Goal: Complete application form: Complete application form

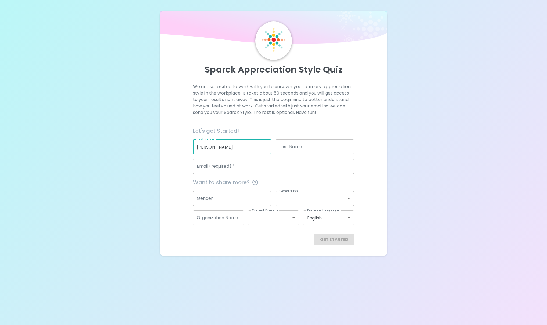
type input "[PERSON_NAME]"
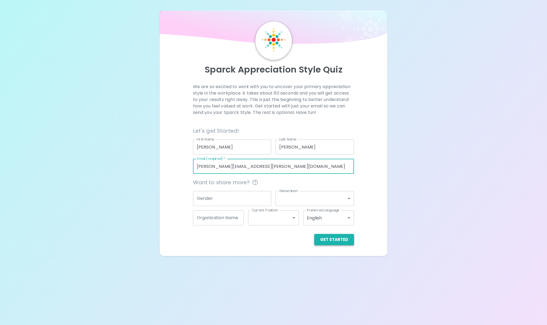
type input "alycia.laufer@sephora.com"
click at [332, 238] on button "Get Started" at bounding box center [334, 239] width 40 height 11
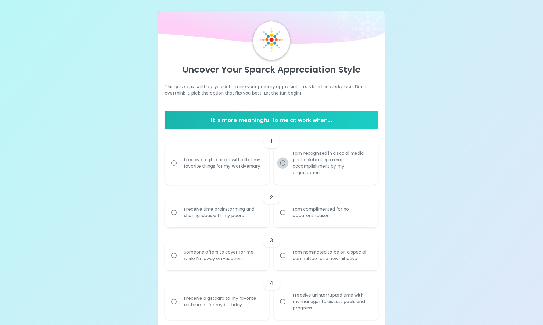
click at [283, 161] on input "I am recognized in a social media post celebrating a major accomplishment by my…" at bounding box center [282, 162] width 11 height 11
radio input "true"
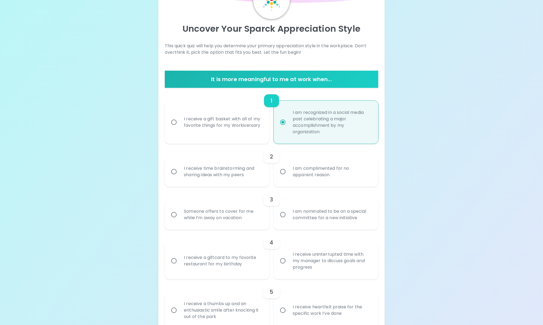
scroll to position [43, 0]
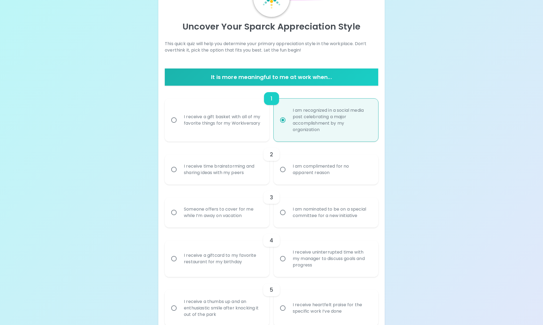
click at [283, 170] on input "I am complimented for no apparent reason" at bounding box center [282, 169] width 11 height 11
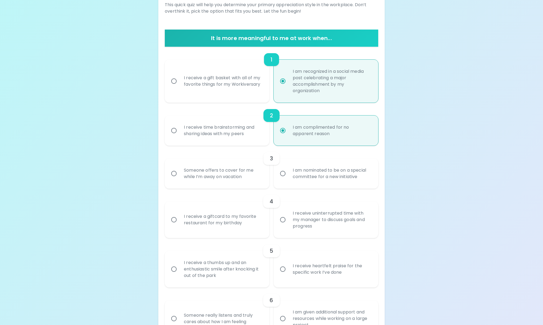
scroll to position [86, 0]
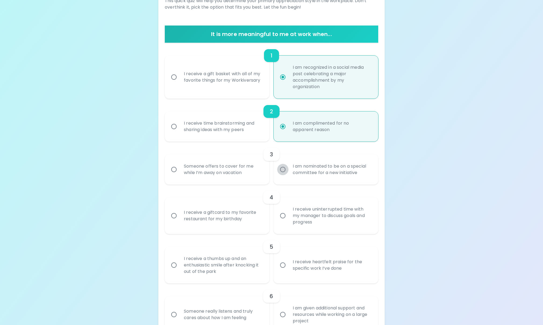
click at [283, 170] on input "I am nominated to be on a special committee for a new initiative" at bounding box center [282, 169] width 11 height 11
radio input "true"
radio input "false"
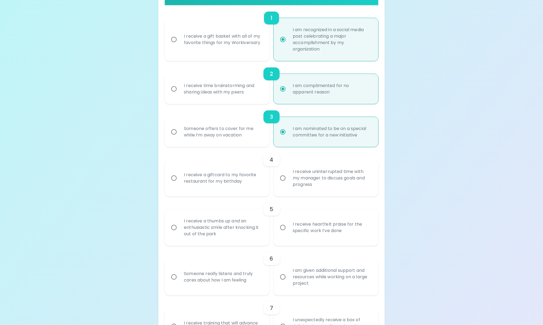
scroll to position [129, 0]
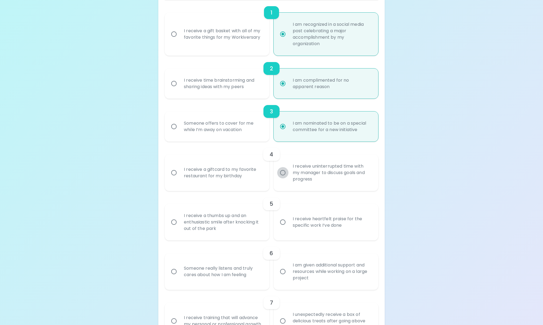
click at [281, 172] on input "I receive uninterrupted time with my manager to discuss goals and progress" at bounding box center [282, 172] width 11 height 11
radio input "false"
radio input "true"
radio input "false"
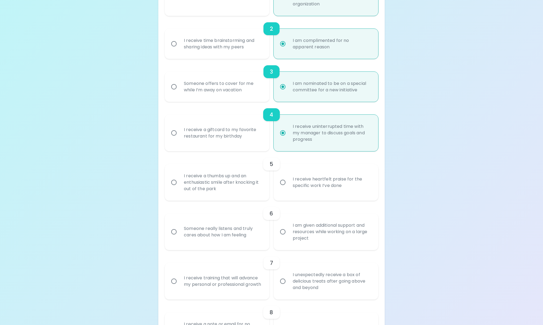
scroll to position [172, 0]
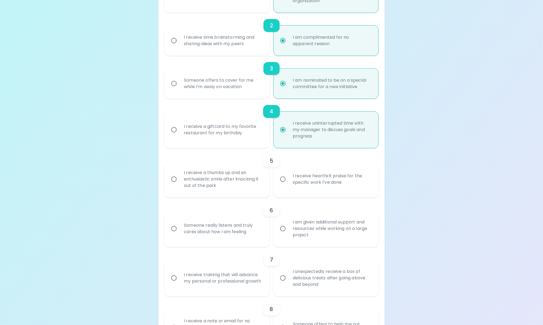
click at [240, 183] on div "I receive a thumbs up and an enthusiastic smile after knocking it out of the pa…" at bounding box center [222, 179] width 87 height 32
click at [179, 183] on input "I receive a thumbs up and an enthusiastic smile after knocking it out of the pa…" at bounding box center [173, 179] width 11 height 11
radio input "false"
radio input "true"
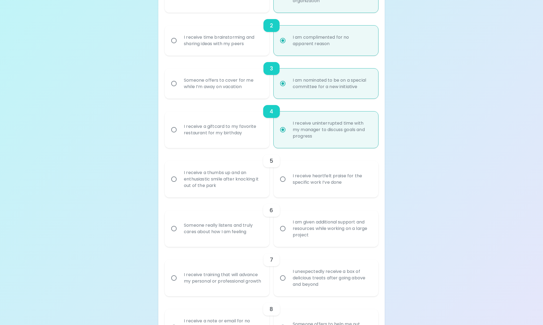
radio input "false"
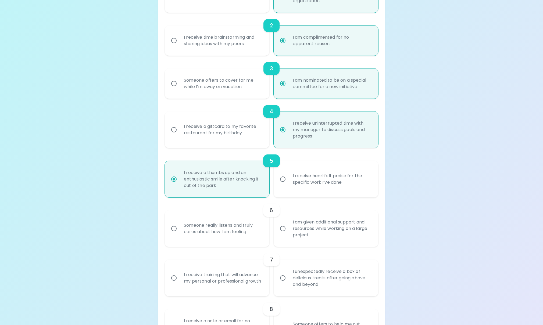
scroll to position [215, 0]
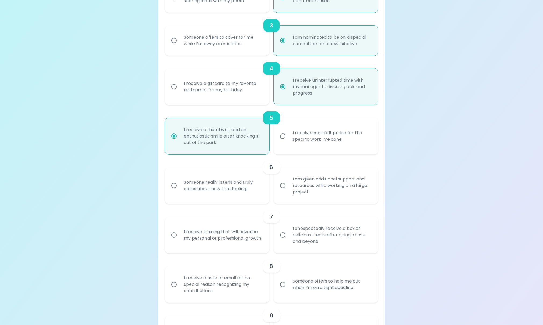
click at [251, 196] on div "Someone really listens and truly cares about how I am feeling" at bounding box center [222, 186] width 87 height 26
click at [179, 191] on input "Someone really listens and truly cares about how I am feeling" at bounding box center [173, 185] width 11 height 11
radio input "false"
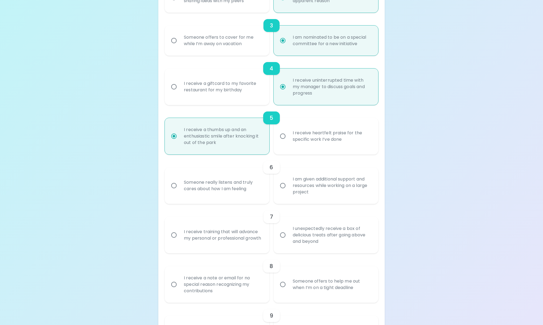
radio input "true"
radio input "false"
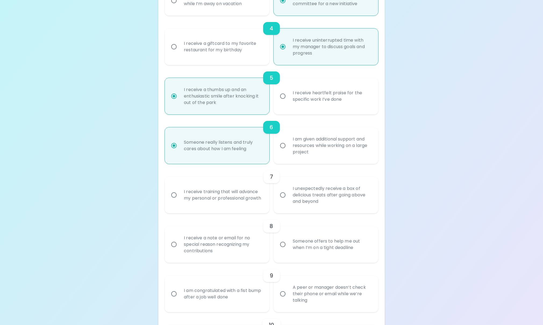
scroll to position [258, 0]
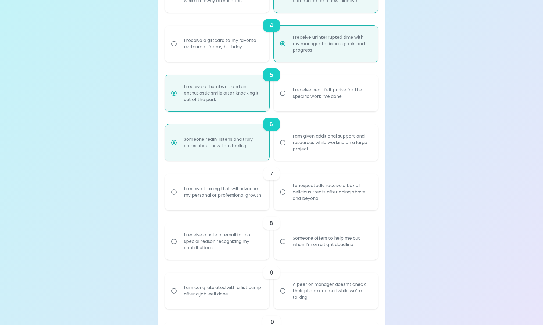
click at [251, 196] on div "I receive training that will advance my personal or professional growth" at bounding box center [222, 192] width 87 height 26
click at [179, 196] on input "I receive training that will advance my personal or professional growth" at bounding box center [173, 191] width 11 height 11
radio input "false"
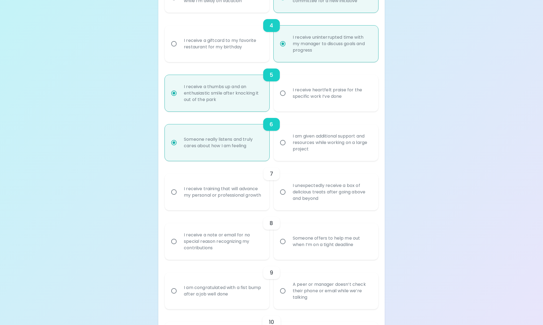
radio input "false"
radio input "true"
radio input "false"
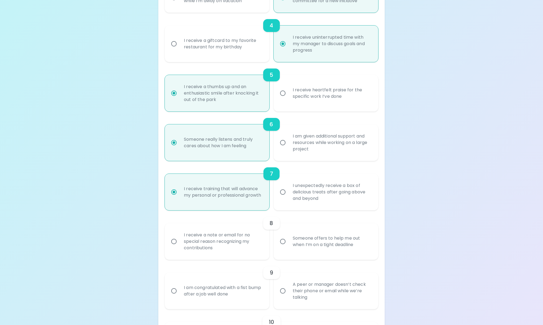
scroll to position [301, 0]
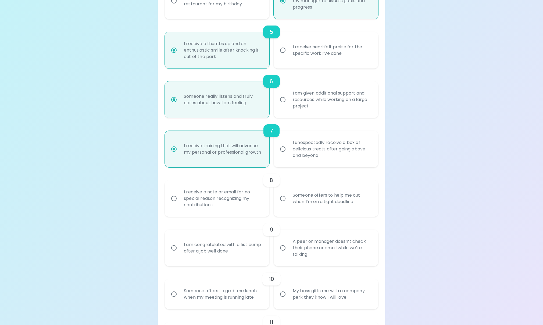
click at [251, 203] on div "I receive a note or email for no special reason recognizing my contributions" at bounding box center [222, 198] width 87 height 32
click at [179, 203] on input "I receive a note or email for no special reason recognizing my contributions" at bounding box center [173, 198] width 11 height 11
radio input "false"
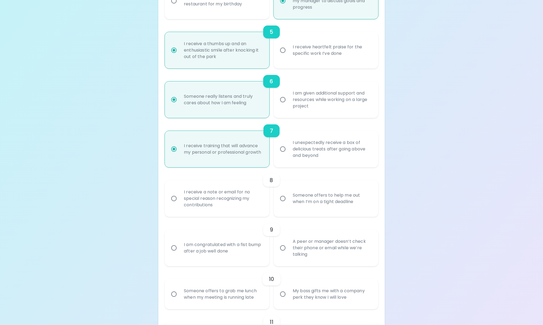
radio input "false"
radio input "true"
radio input "false"
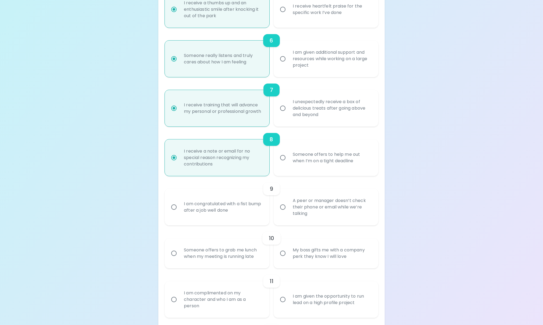
scroll to position [344, 0]
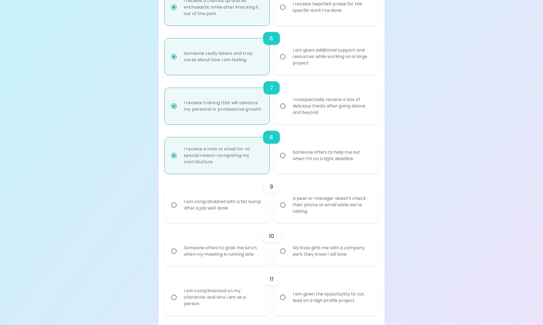
click at [337, 212] on div "A peer or manager doesn’t check their phone or email while we’re talking" at bounding box center [331, 205] width 87 height 32
click at [288, 211] on input "A peer or manager doesn’t check their phone or email while we’re talking" at bounding box center [282, 204] width 11 height 11
radio input "false"
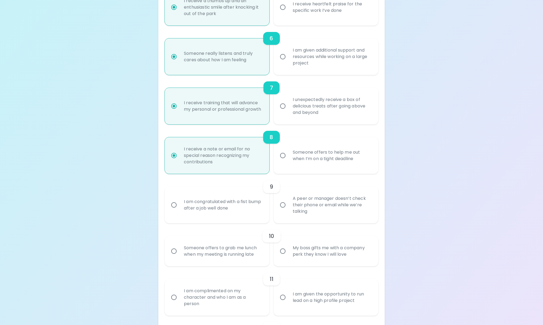
radio input "false"
radio input "true"
radio input "false"
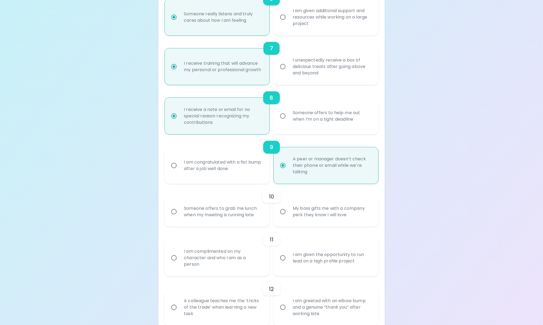
scroll to position [387, 0]
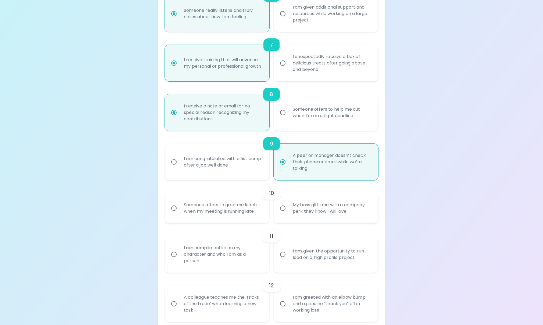
click at [283, 216] on label "My boss gifts me with a company perk they know I will love" at bounding box center [323, 208] width 105 height 30
click at [283, 214] on input "My boss gifts me with a company perk they know I will love" at bounding box center [282, 208] width 11 height 11
radio input "false"
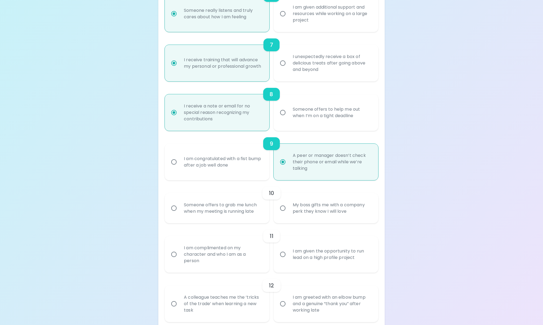
radio input "false"
radio input "true"
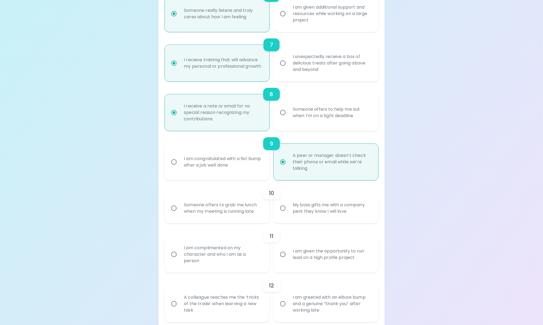
radio input "false"
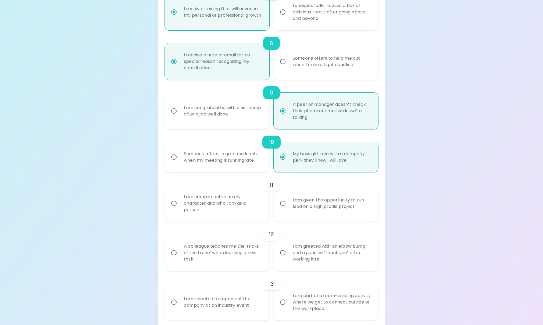
scroll to position [452, 0]
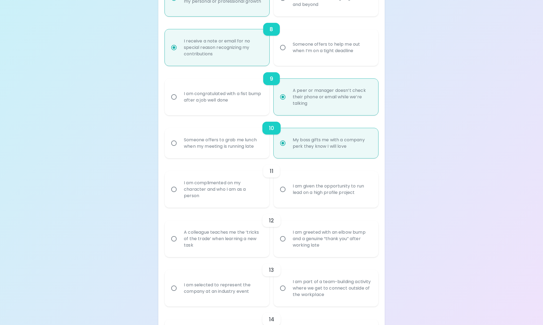
click at [234, 235] on div "A colleague teaches me the ‘tricks of the trade’ when learning a new task" at bounding box center [222, 239] width 87 height 32
click at [179, 235] on input "A colleague teaches me the ‘tricks of the trade’ when learning a new task" at bounding box center [173, 238] width 11 height 11
radio input "false"
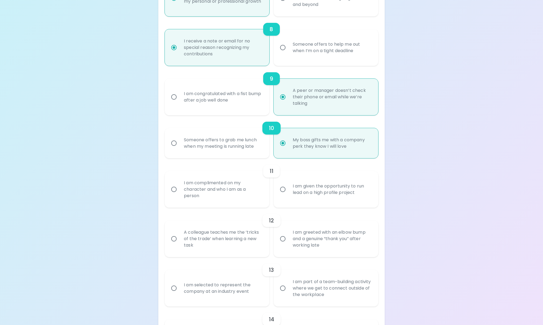
radio input "false"
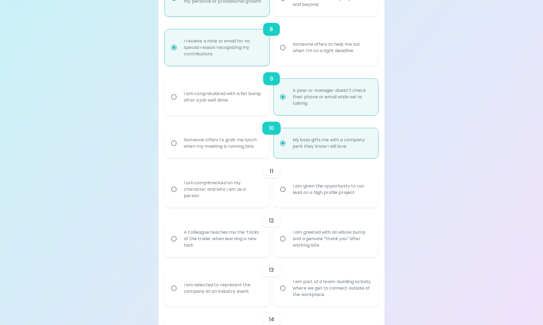
radio input "true"
radio input "false"
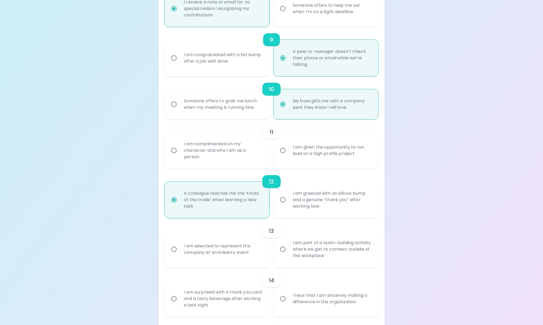
scroll to position [495, 0]
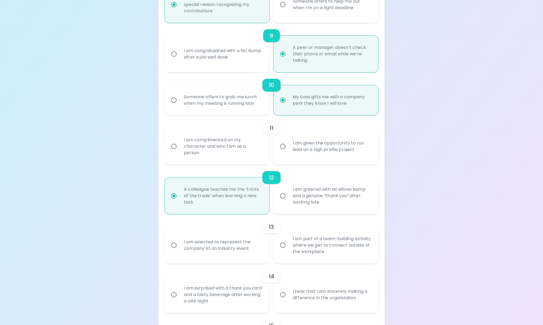
click at [303, 149] on div "I am given the opportunity to run lead on a high profile project" at bounding box center [331, 147] width 87 height 26
click at [288, 149] on input "I am given the opportunity to run lead on a high profile project" at bounding box center [282, 146] width 11 height 11
radio input "false"
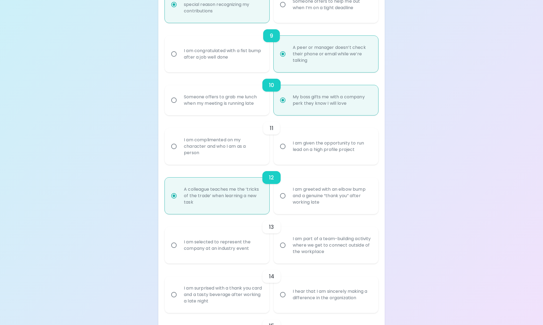
radio input "false"
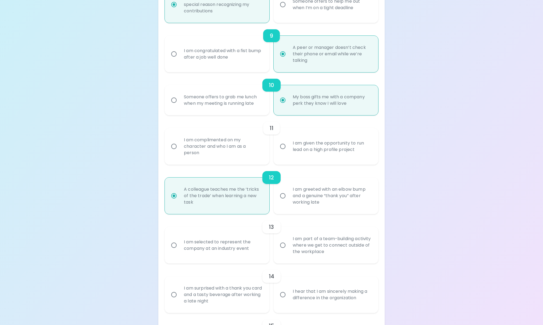
radio input "false"
radio input "true"
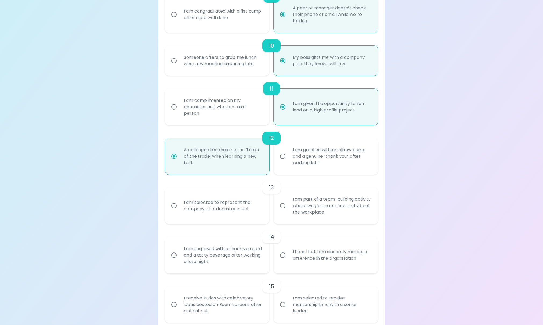
scroll to position [538, 0]
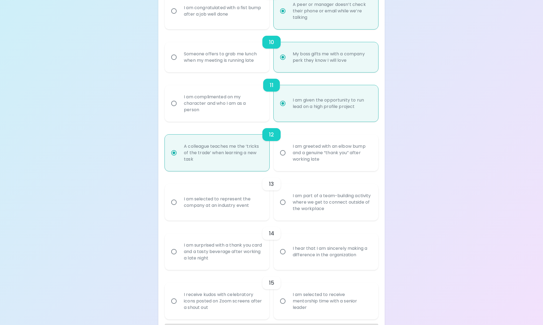
click at [193, 202] on div "I am selected to represent the company at an industry event" at bounding box center [222, 202] width 87 height 26
click at [179, 202] on input "I am selected to represent the company at an industry event" at bounding box center [173, 202] width 11 height 11
radio input "false"
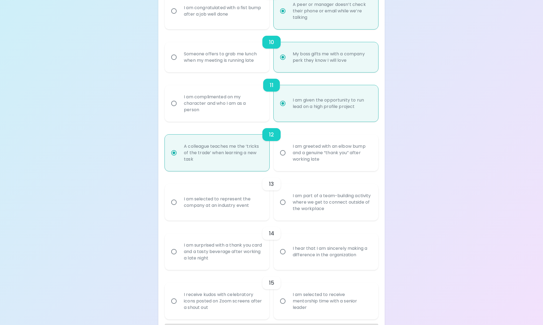
radio input "false"
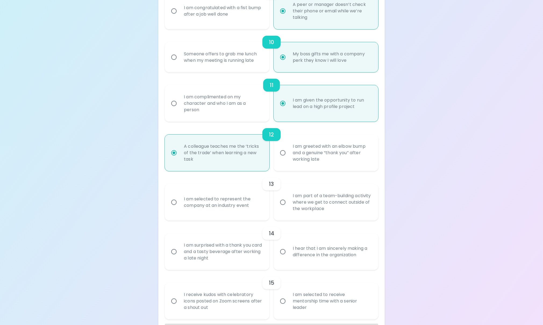
radio input "false"
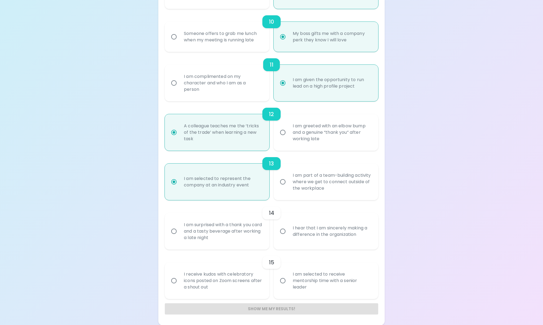
click at [280, 231] on input "I hear that I am sincerely making a difference in the organization" at bounding box center [282, 231] width 11 height 11
radio input "false"
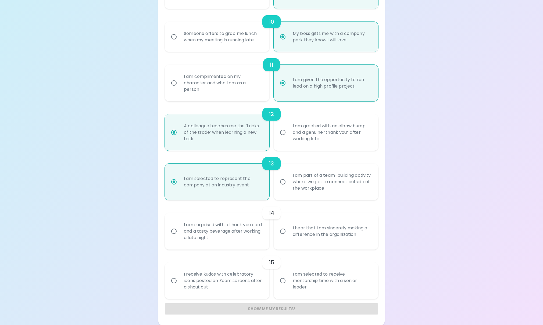
radio input "false"
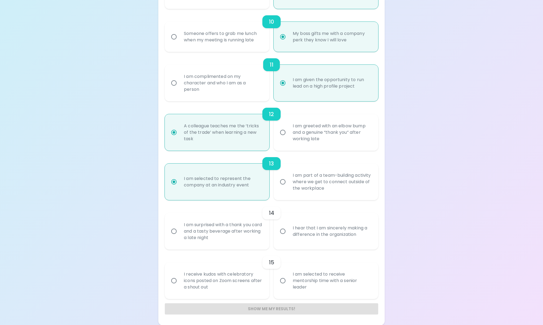
radio input "false"
radio input "true"
radio input "false"
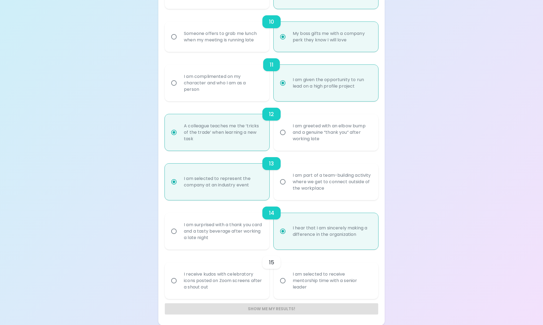
click at [307, 284] on div "I am selected to receive mentorship time with a senior leader" at bounding box center [331, 281] width 87 height 32
click at [288, 284] on input "I am selected to receive mentorship time with a senior leader" at bounding box center [282, 280] width 11 height 11
radio input "false"
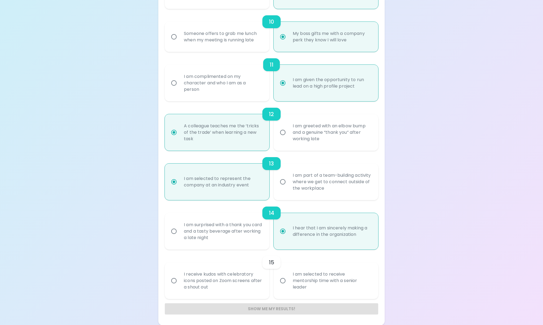
radio input "false"
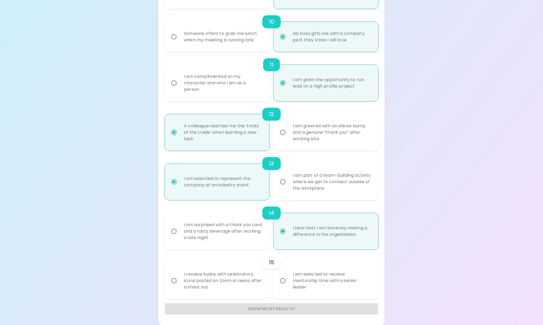
radio input "false"
radio input "true"
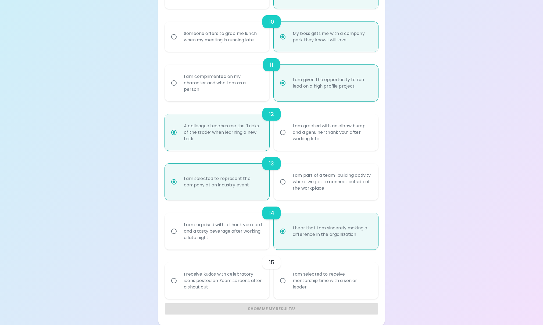
radio input "false"
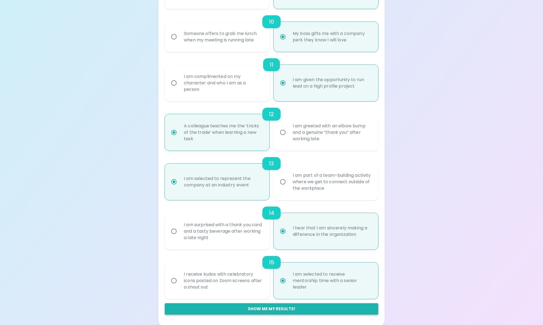
click at [290, 311] on button "Show me my results!" at bounding box center [271, 308] width 213 height 11
radio input "false"
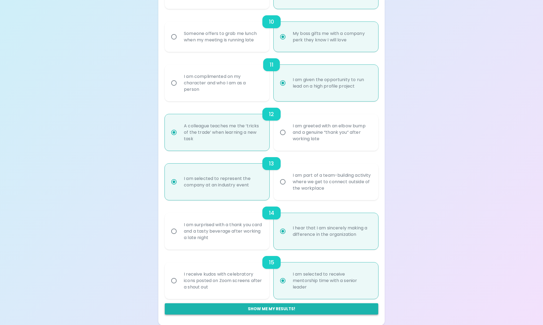
radio input "false"
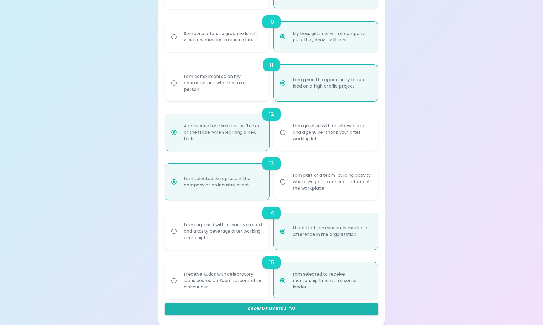
radio input "false"
radio input "true"
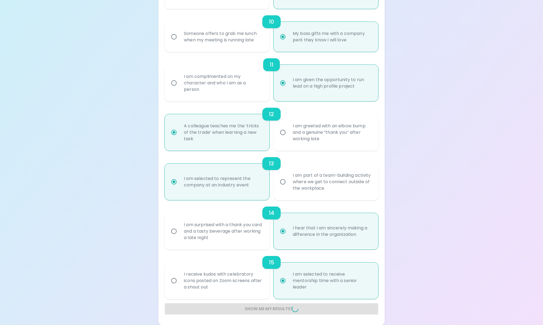
radio input "false"
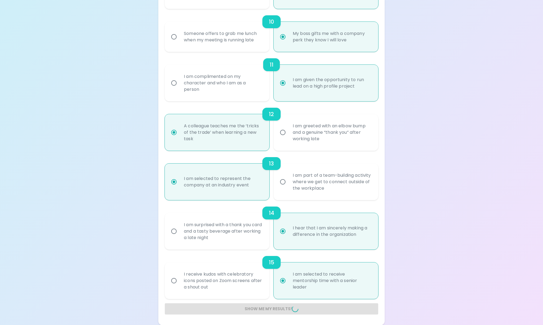
radio input "false"
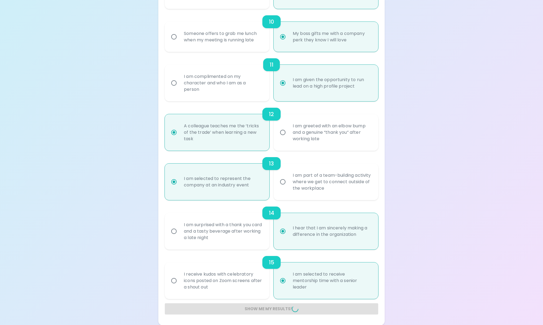
radio input "false"
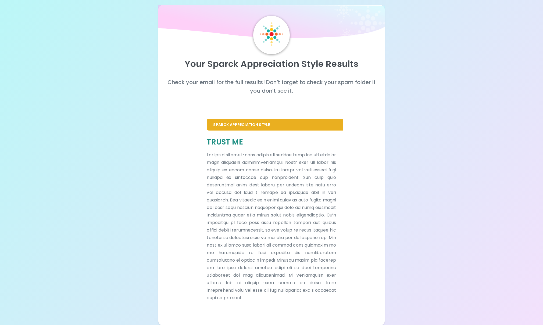
scroll to position [0, 0]
